Goal: Check status: Check status

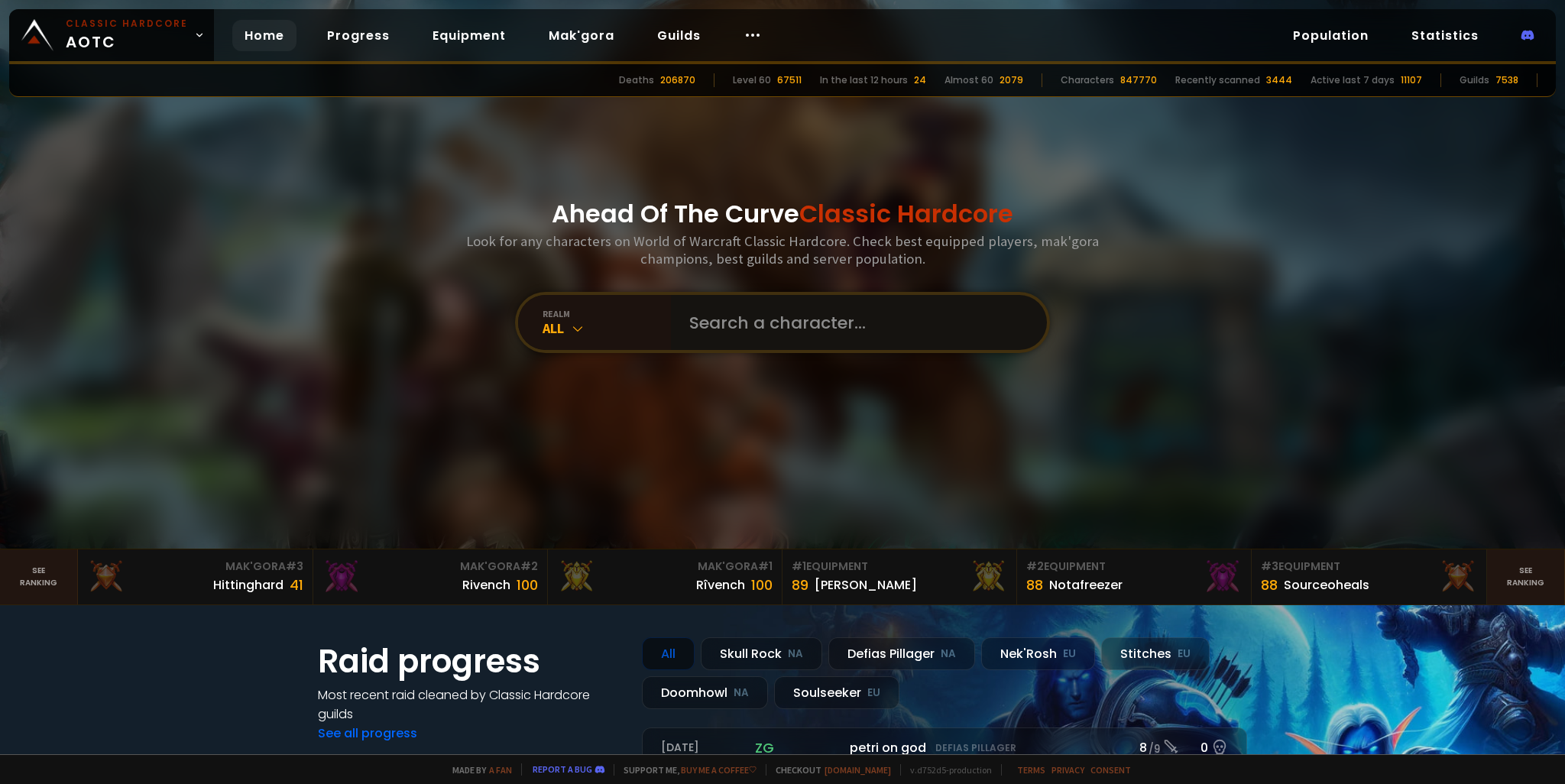
click at [770, 317] on input "text" at bounding box center [854, 322] width 349 height 55
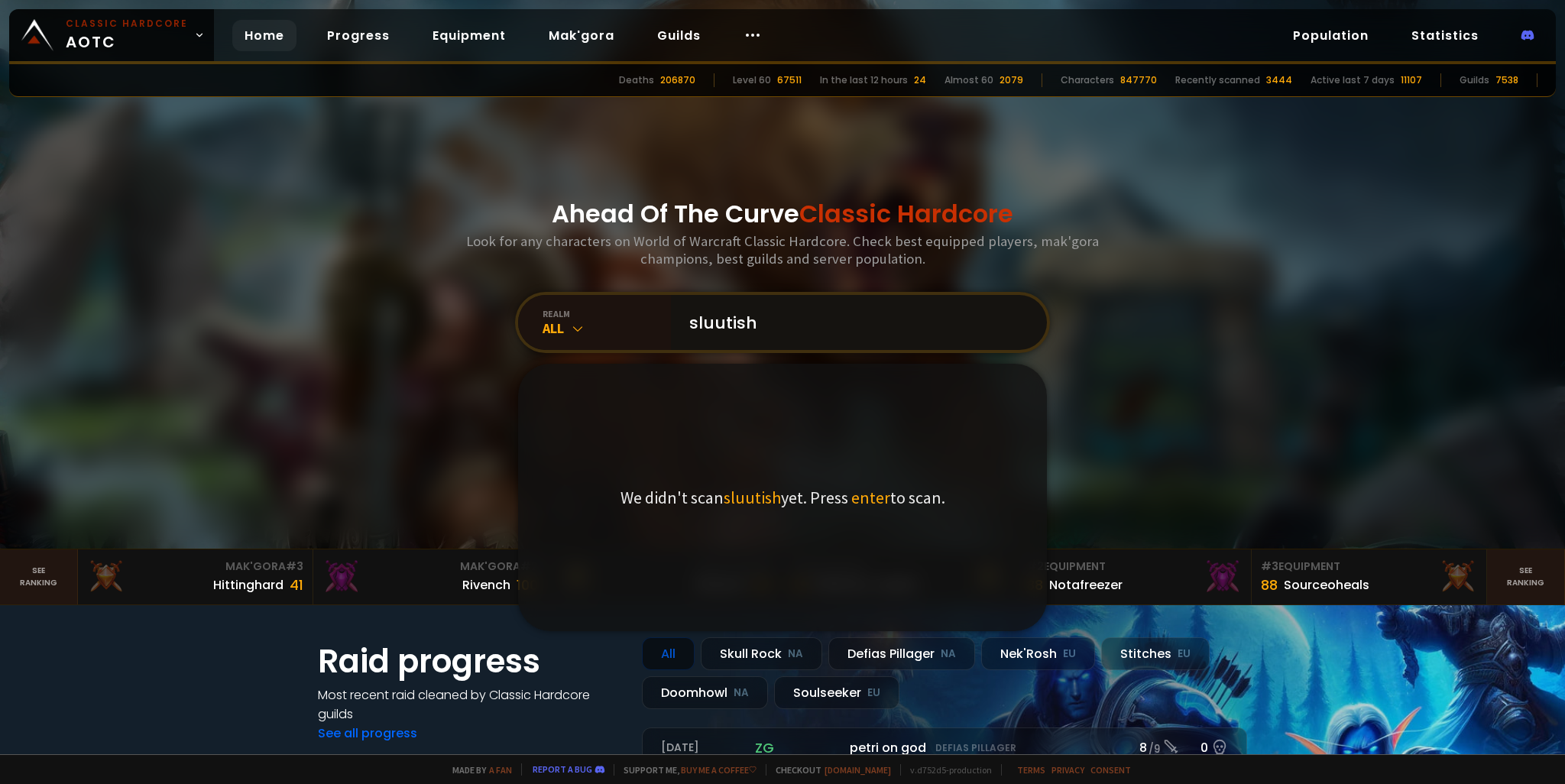
type input "sluutish"
click at [868, 499] on span "enter" at bounding box center [871, 497] width 39 height 21
click at [781, 319] on input "sluutish" at bounding box center [854, 322] width 349 height 55
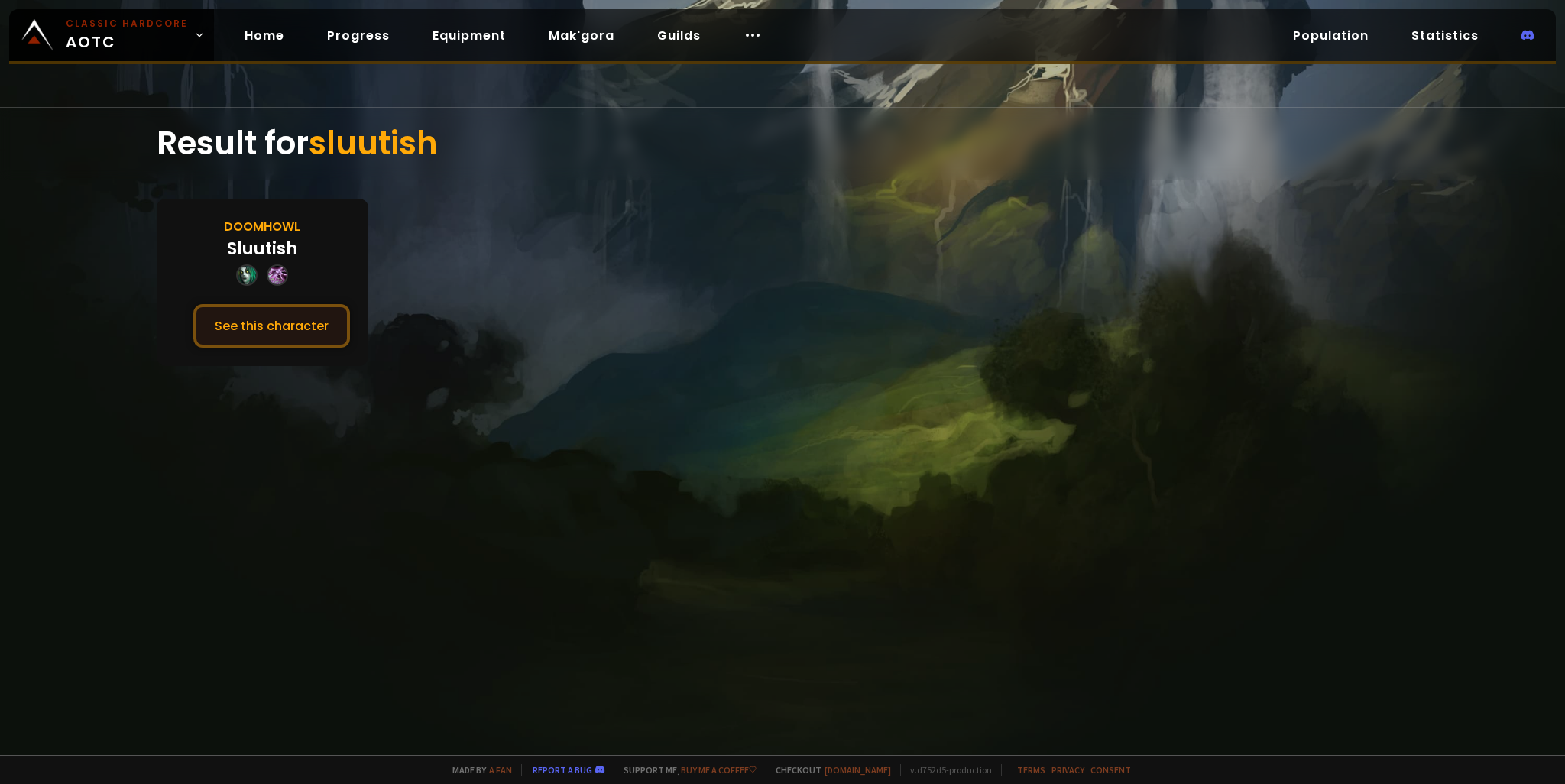
click at [282, 327] on button "See this character" at bounding box center [271, 326] width 156 height 44
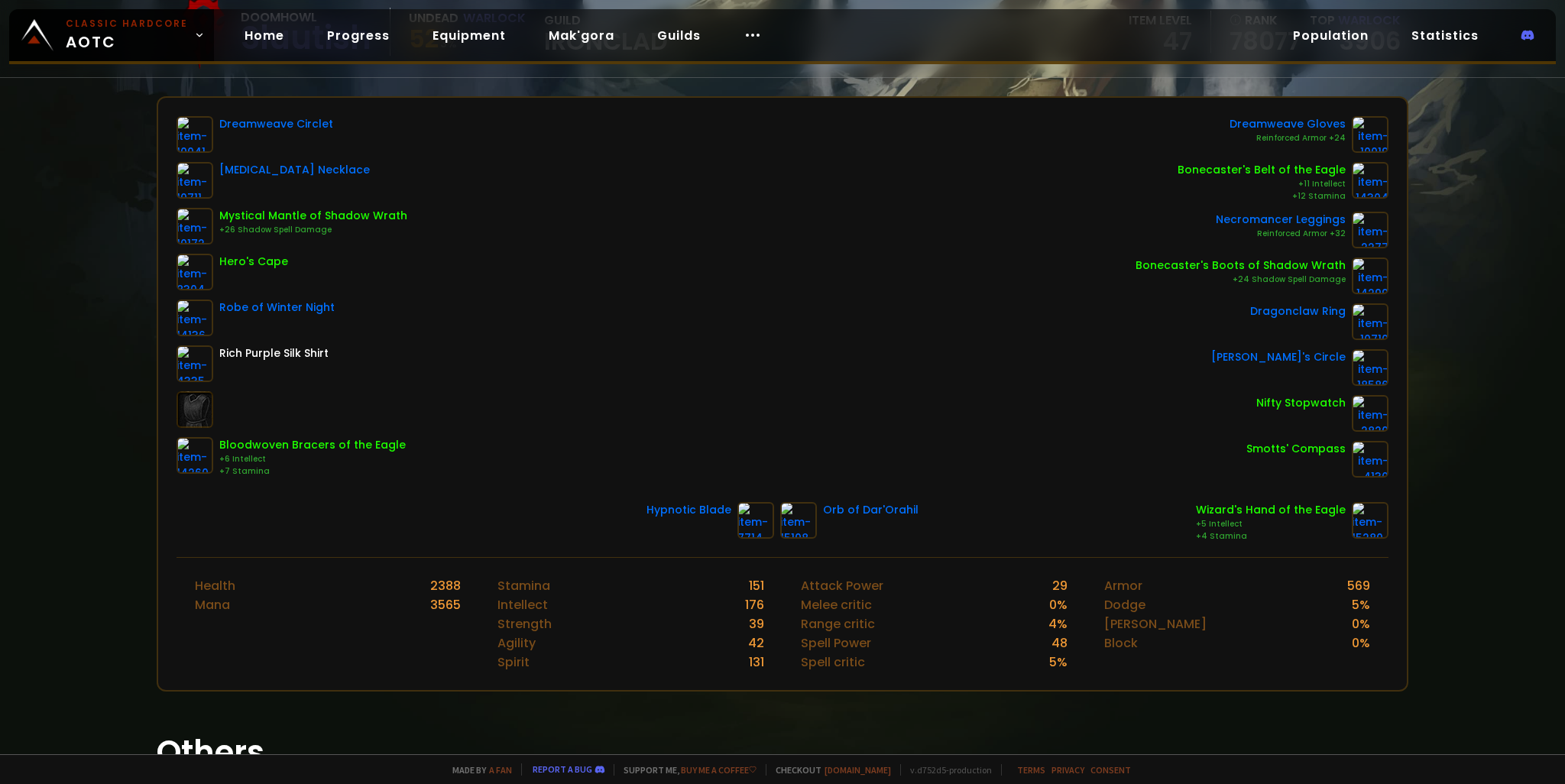
scroll to position [152, 0]
